Goal: Information Seeking & Learning: Learn about a topic

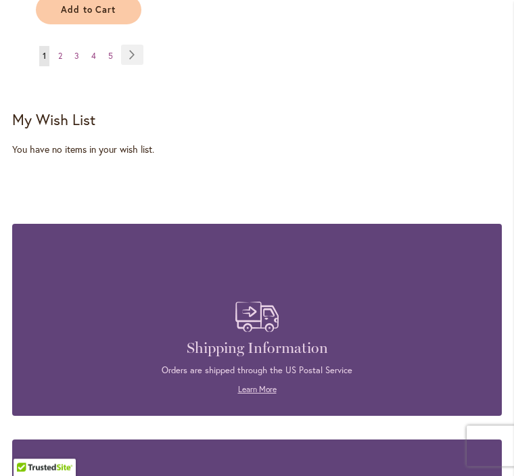
scroll to position [2237, 0]
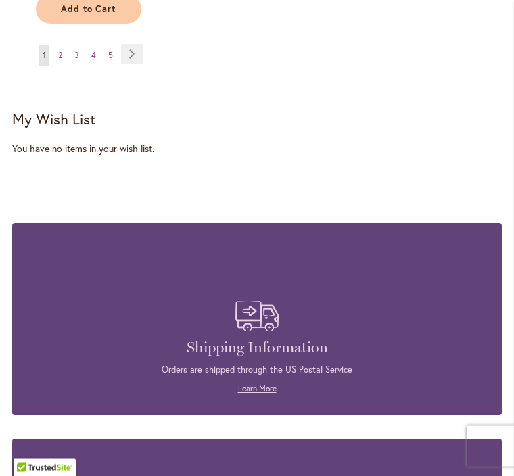
click at [75, 52] on span "3" at bounding box center [76, 56] width 5 height 10
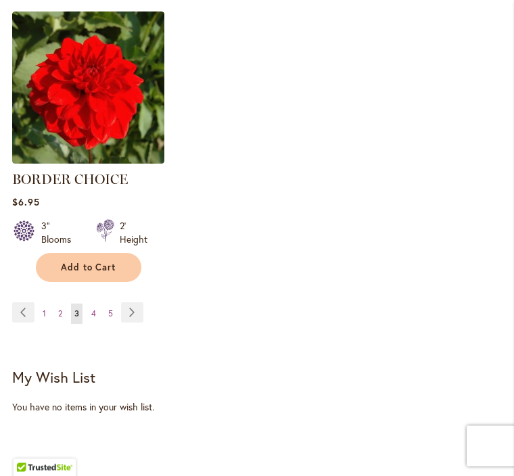
scroll to position [1966, 0]
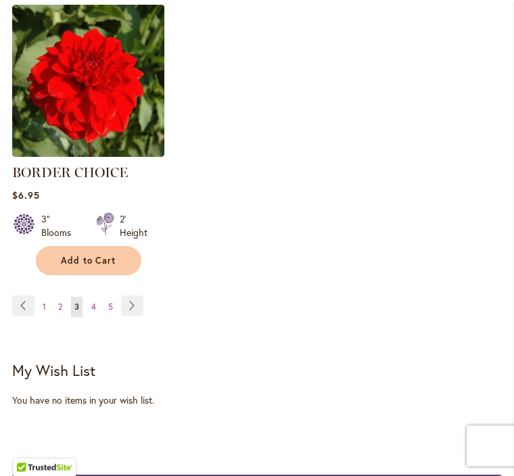
click at [114, 317] on link "Page 5" at bounding box center [110, 307] width 11 height 20
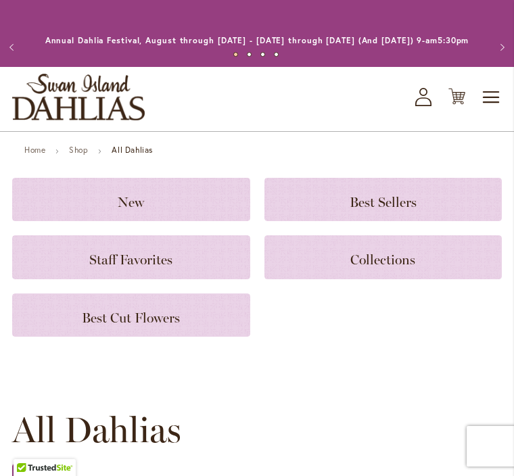
click at [158, 268] on span "Staff Favorites" at bounding box center [130, 259] width 83 height 16
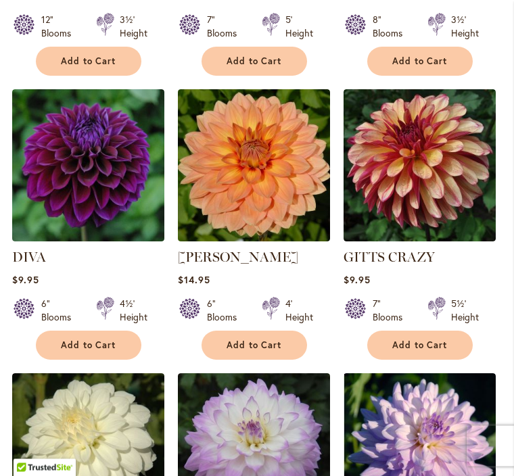
scroll to position [861, 0]
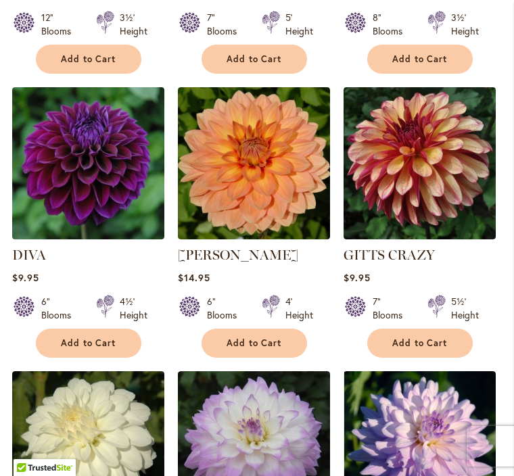
click at [429, 210] on img at bounding box center [419, 163] width 152 height 152
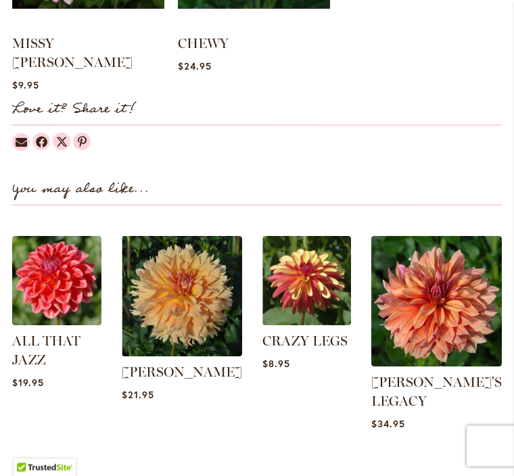
scroll to position [1441, 0]
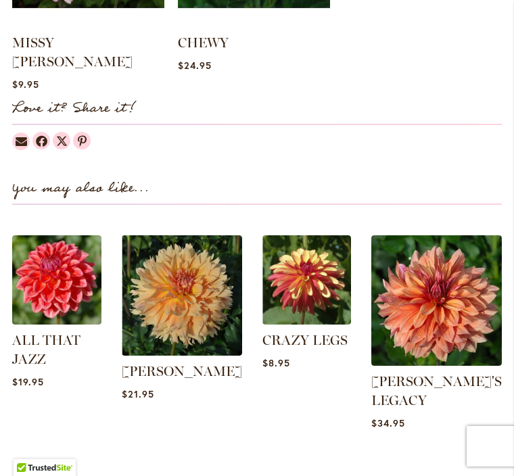
click at [208, 291] on img at bounding box center [182, 295] width 120 height 120
